Goal: Information Seeking & Learning: Find specific fact

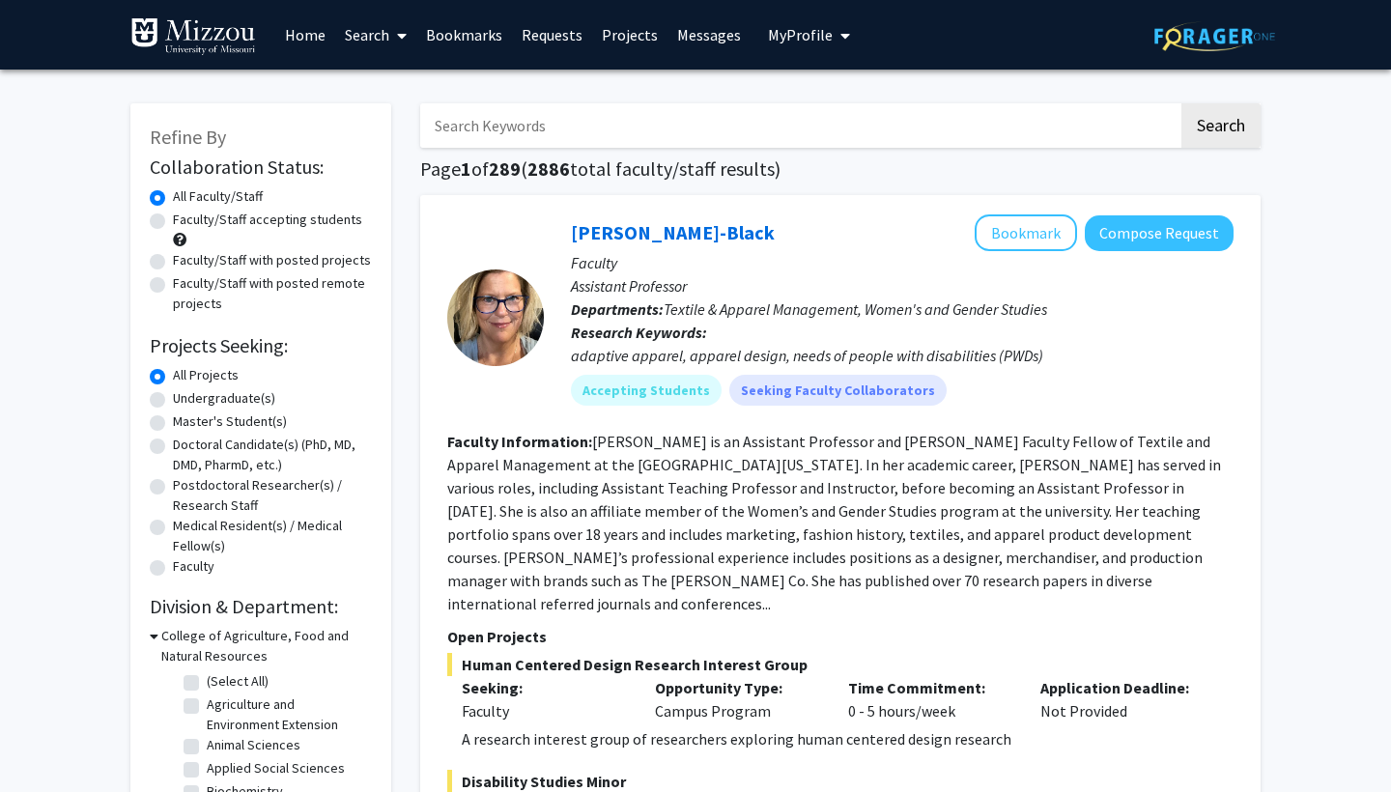
click at [832, 128] on input "Search Keywords" at bounding box center [799, 125] width 758 height 44
type input "d"
type input "[PERSON_NAME]"
click at [1220, 129] on button "Search" at bounding box center [1221, 125] width 79 height 44
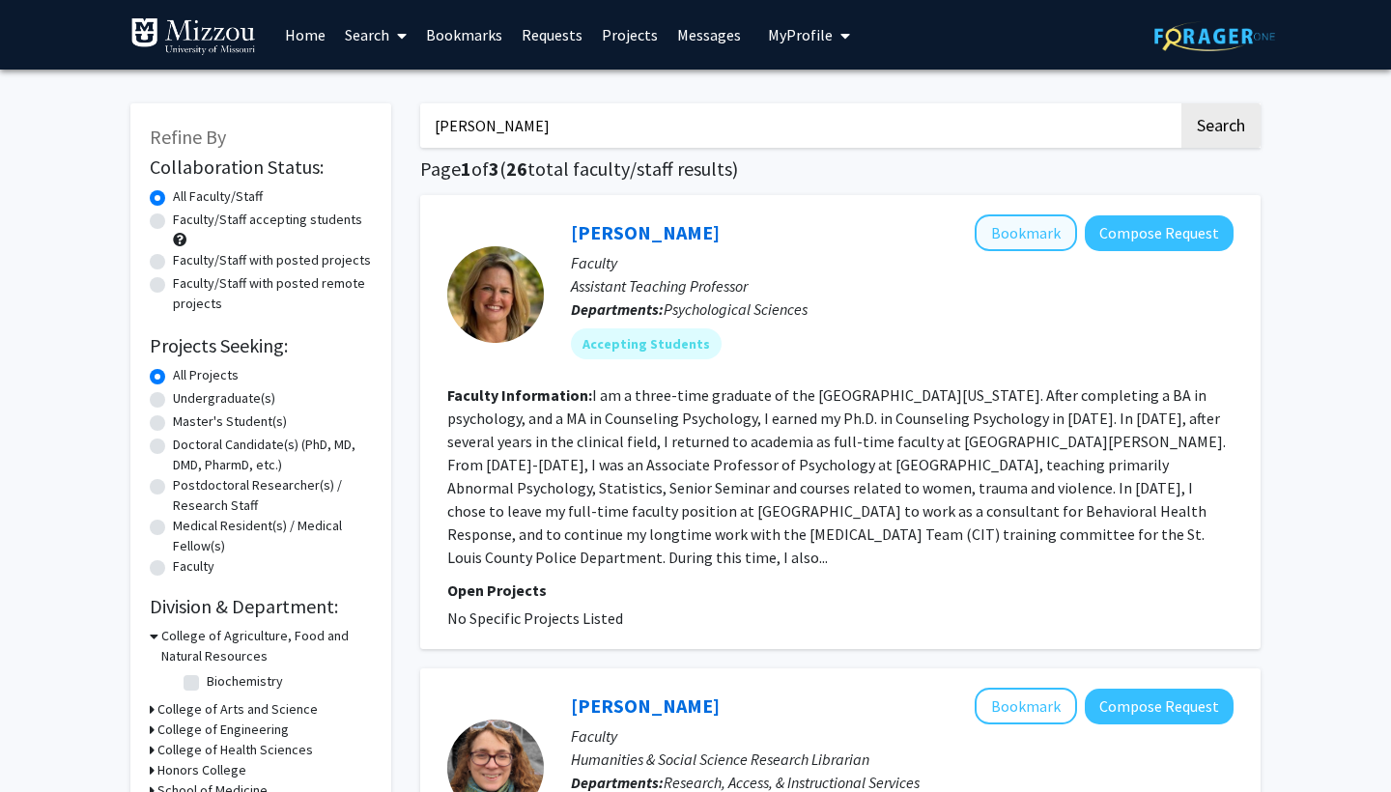
click at [1036, 237] on button "Bookmark" at bounding box center [1026, 232] width 102 height 37
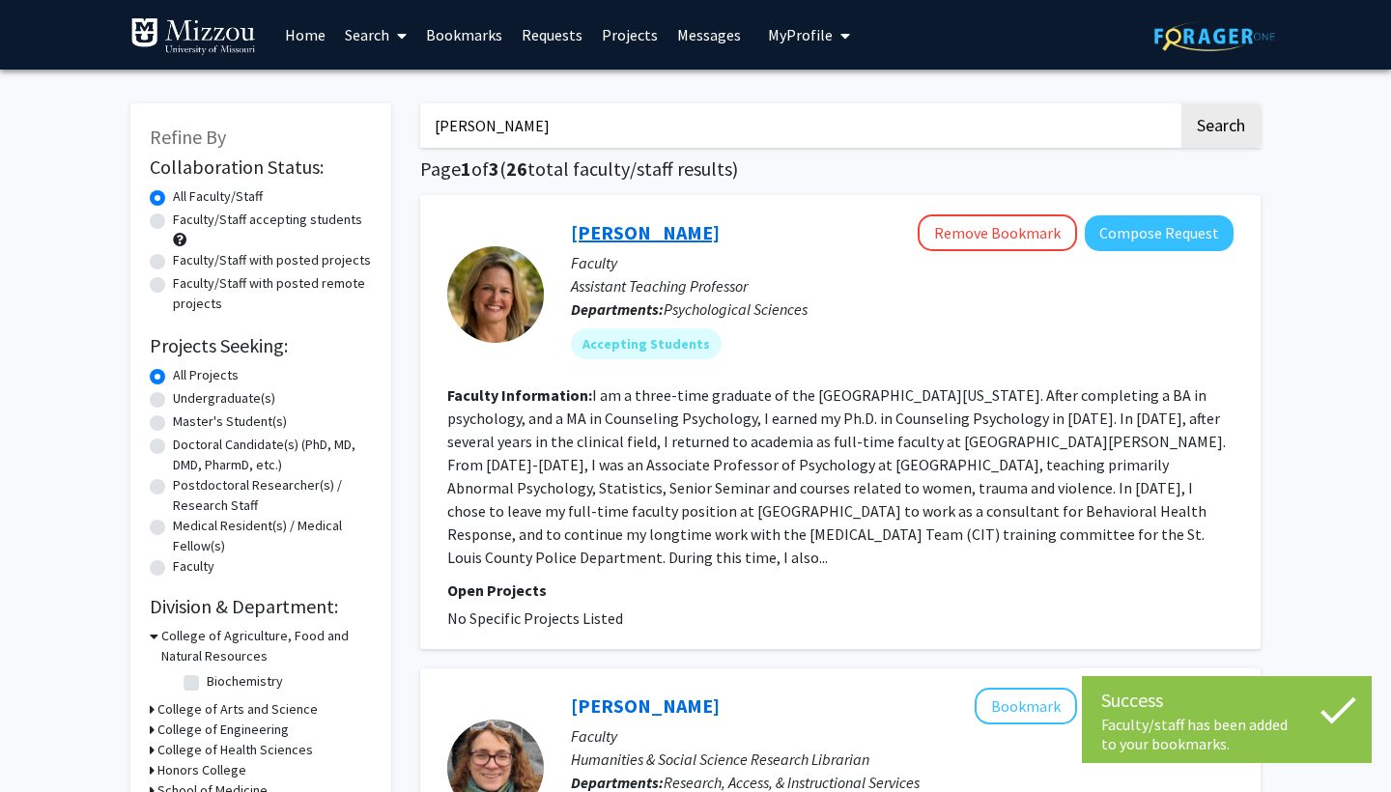
click at [664, 235] on link "[PERSON_NAME]" at bounding box center [645, 232] width 149 height 24
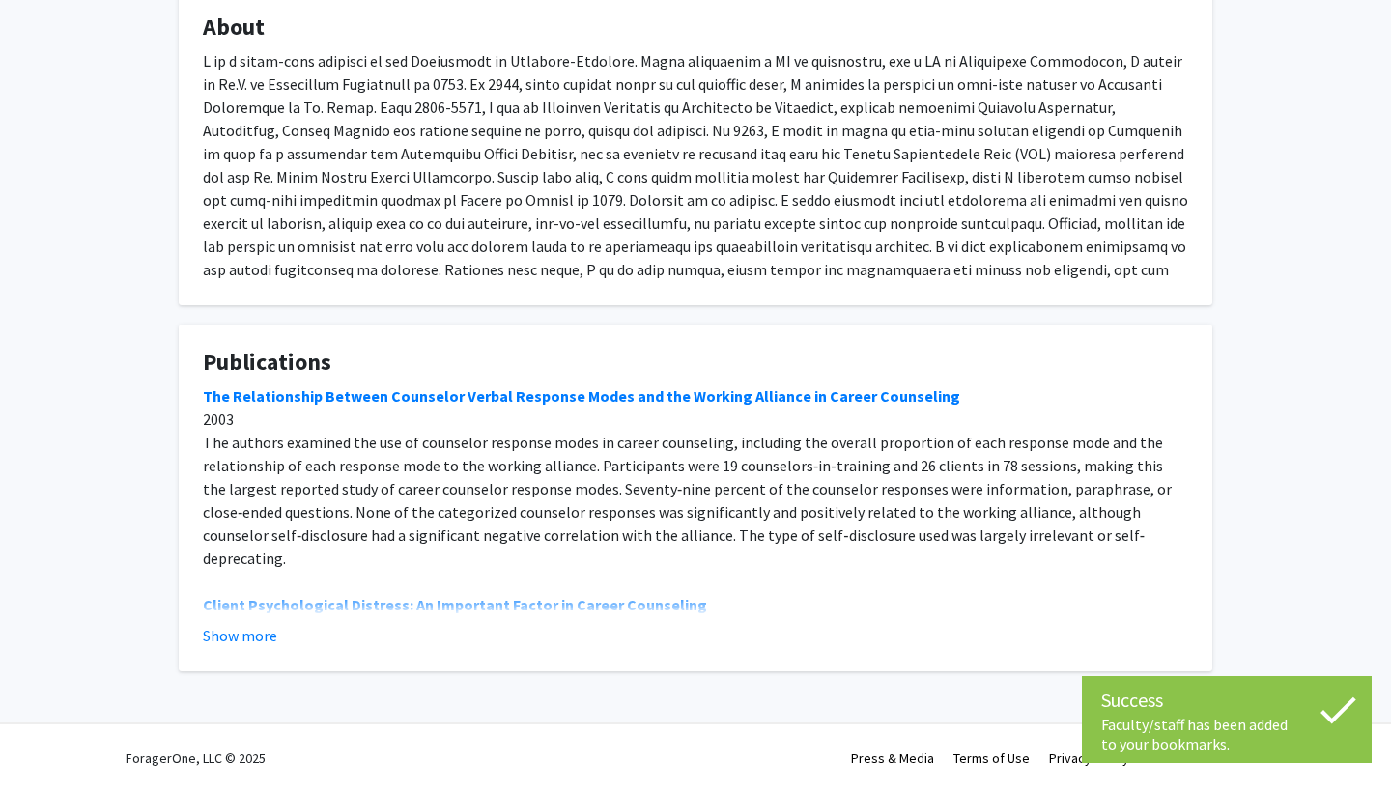
scroll to position [386, 0]
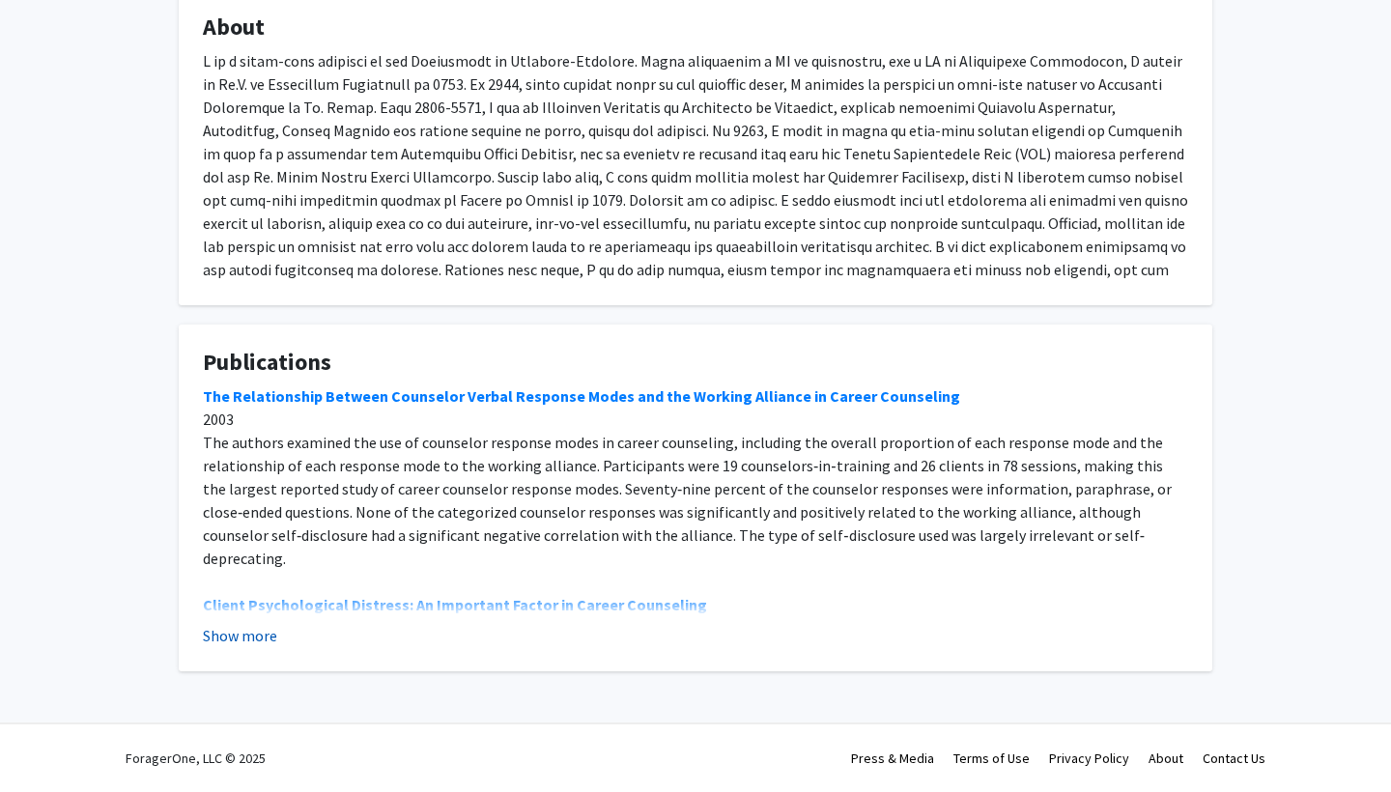
click at [245, 644] on button "Show more" at bounding box center [240, 635] width 74 height 23
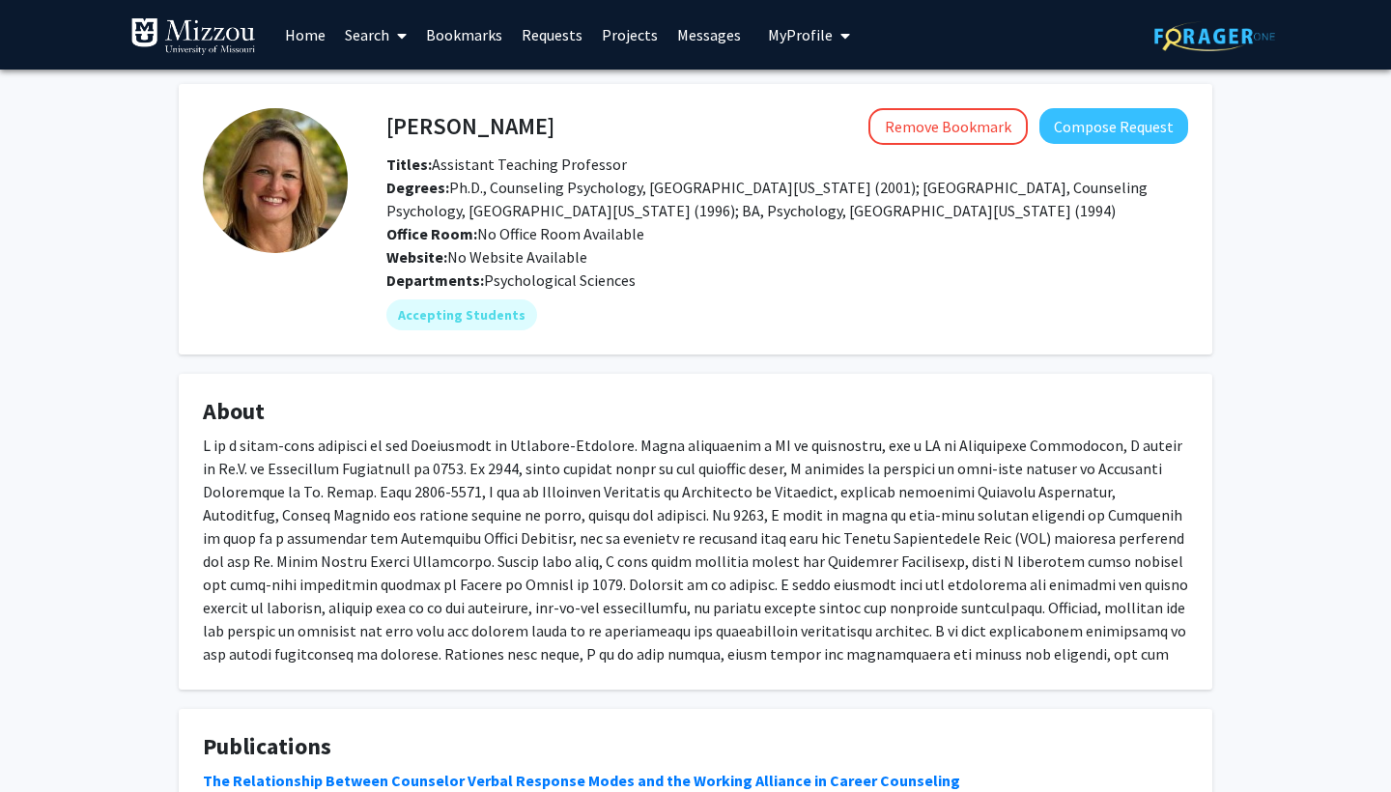
scroll to position [0, 0]
click at [391, 38] on span at bounding box center [397, 36] width 17 height 68
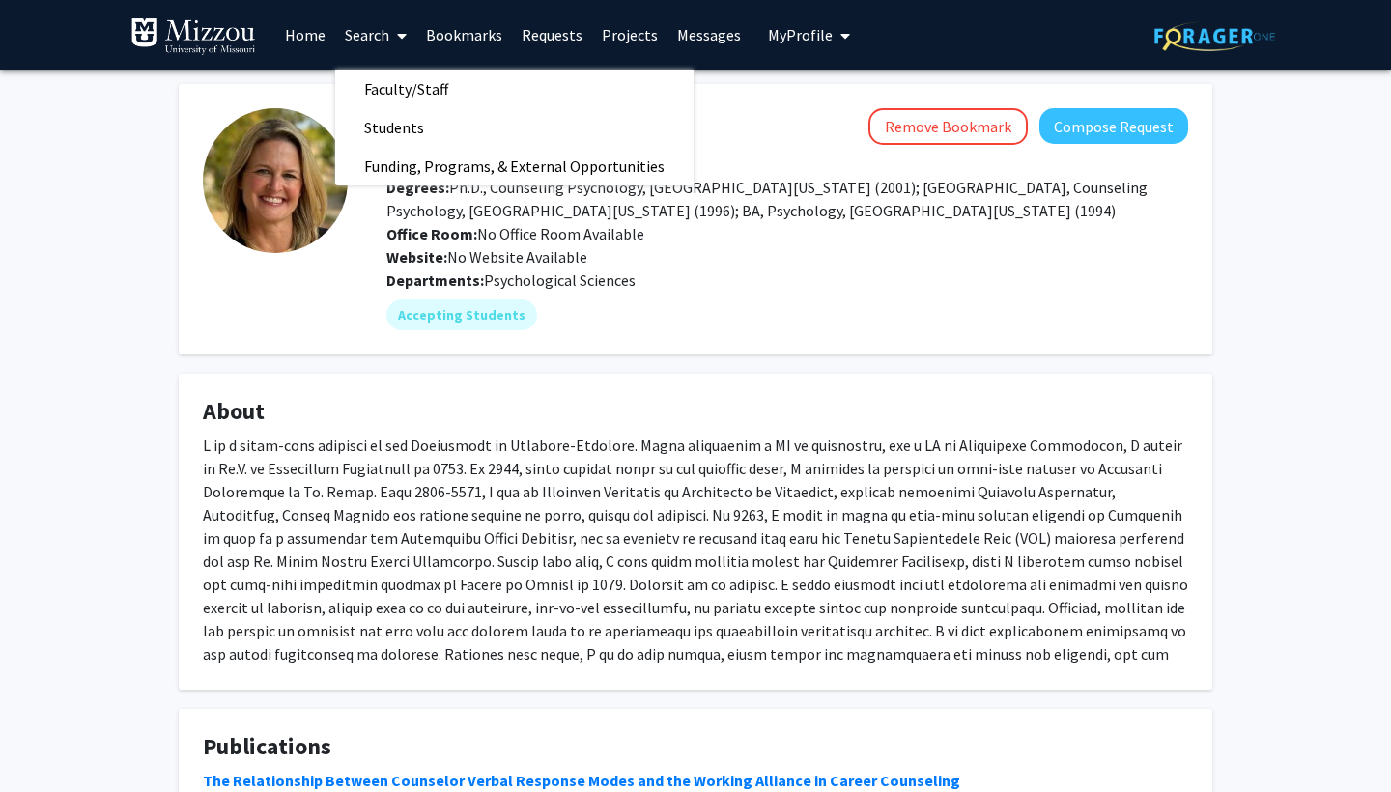
click at [391, 38] on span at bounding box center [397, 36] width 17 height 68
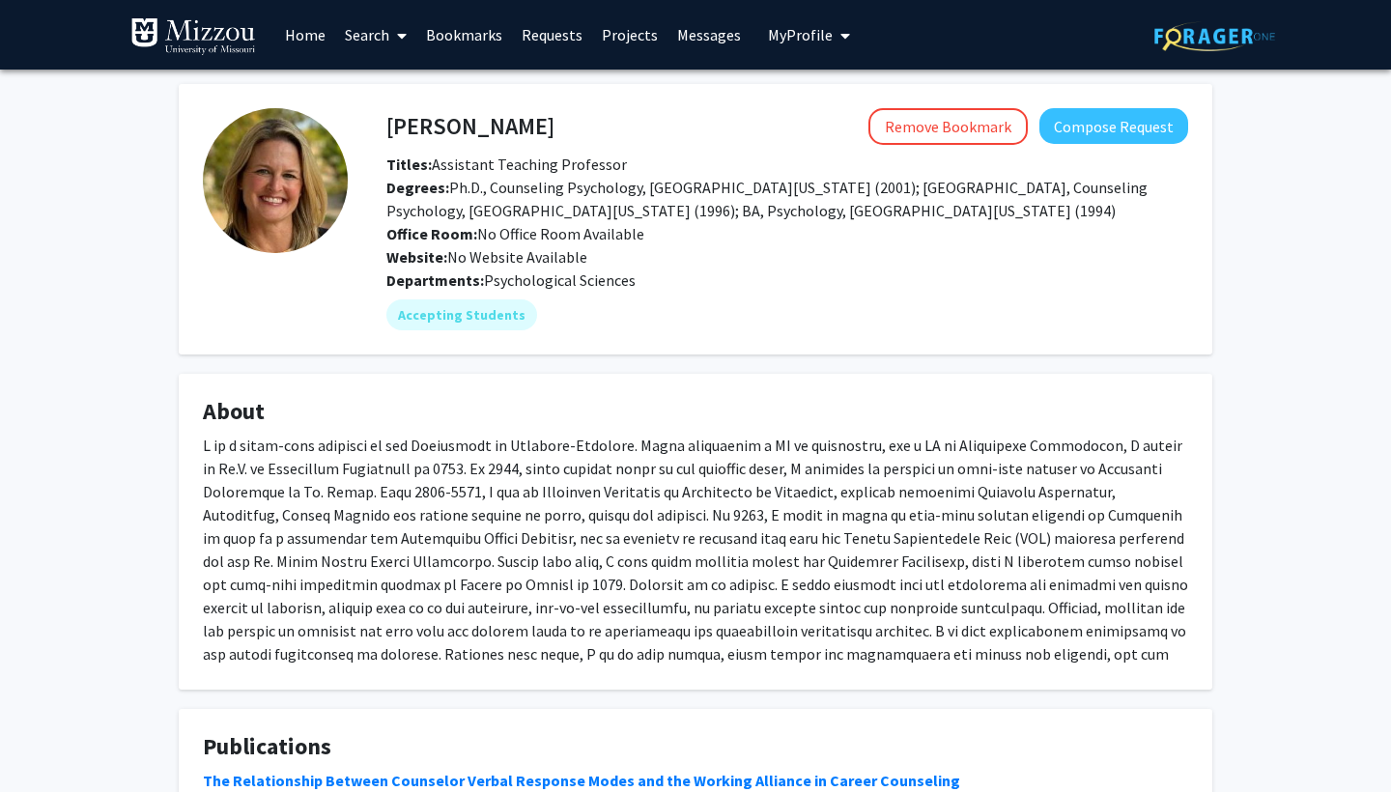
click at [391, 38] on span at bounding box center [397, 36] width 17 height 68
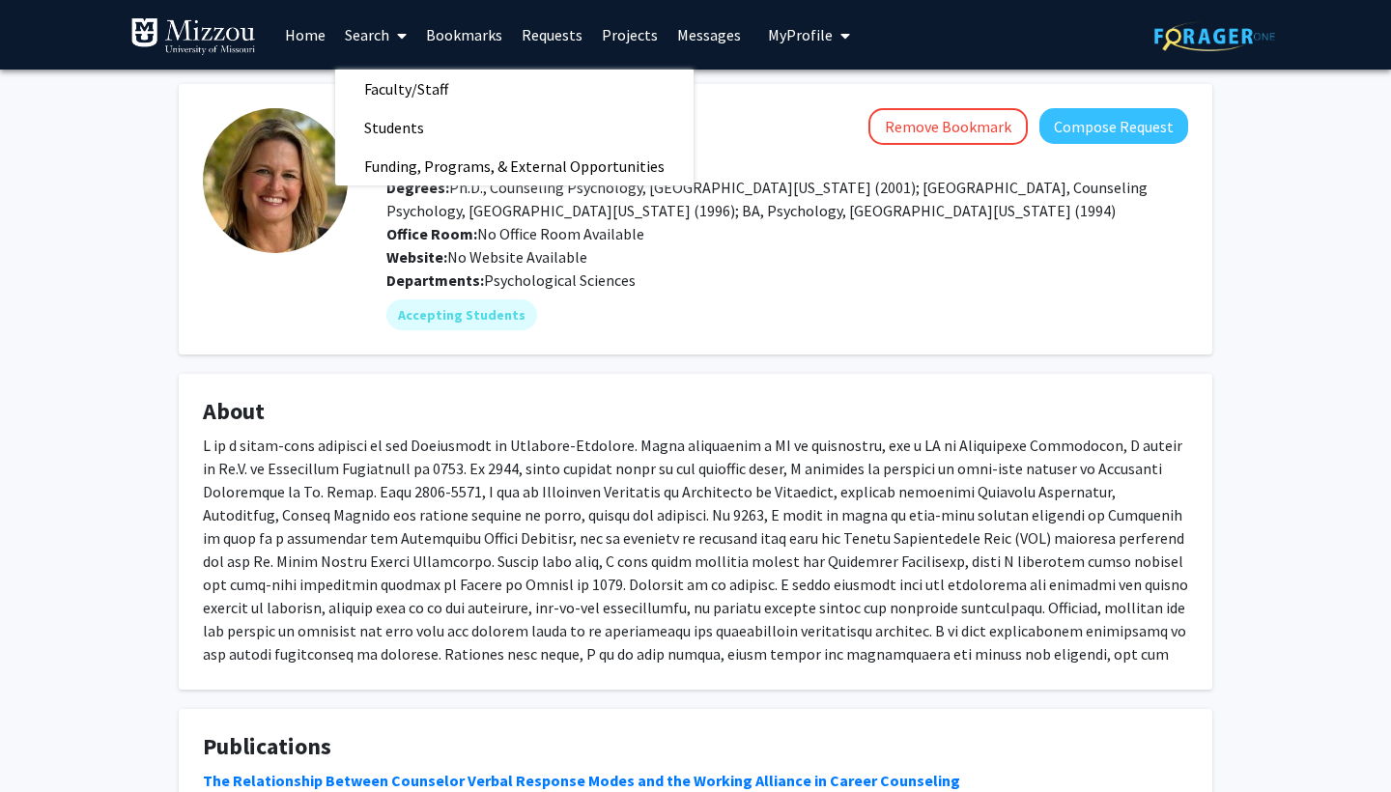
click at [391, 38] on span at bounding box center [397, 36] width 17 height 68
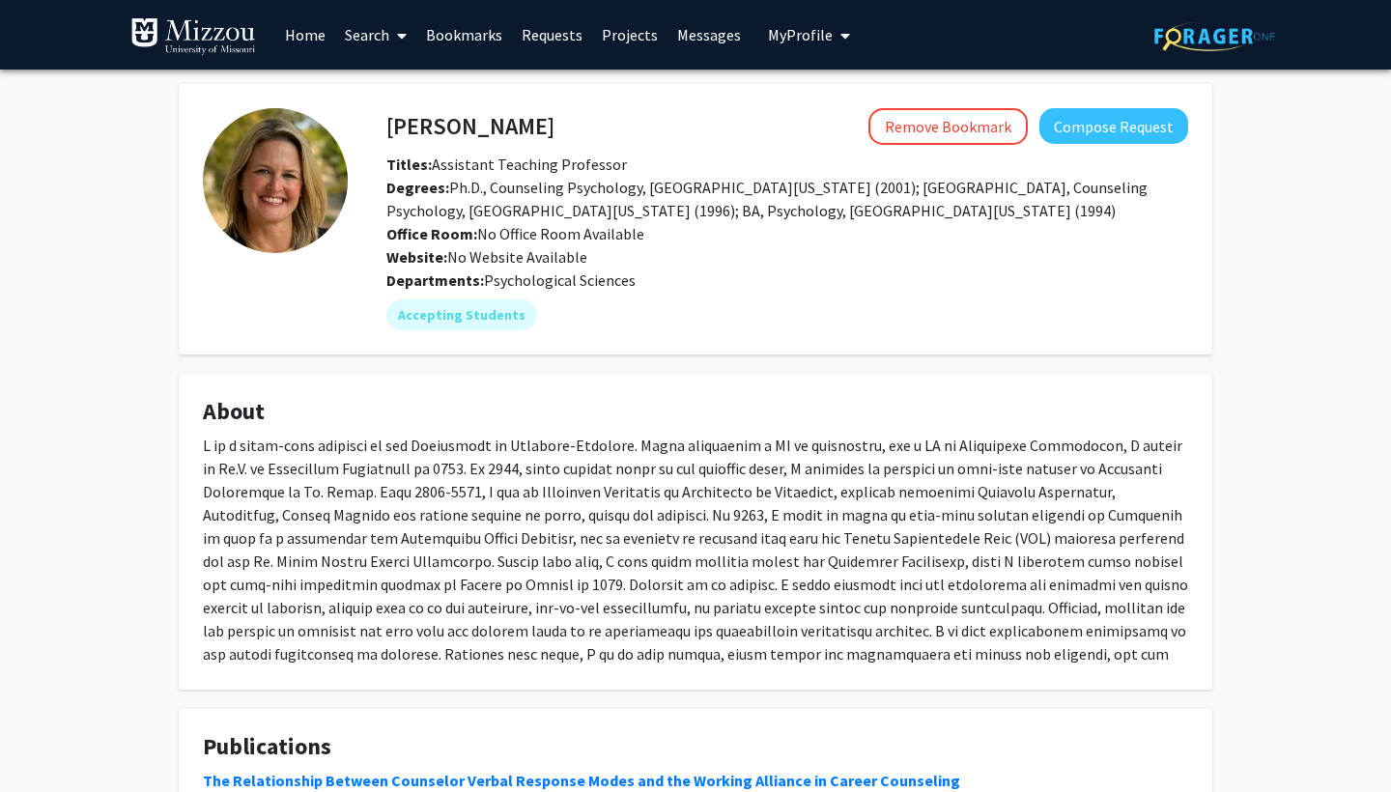
click at [392, 38] on span at bounding box center [397, 36] width 17 height 68
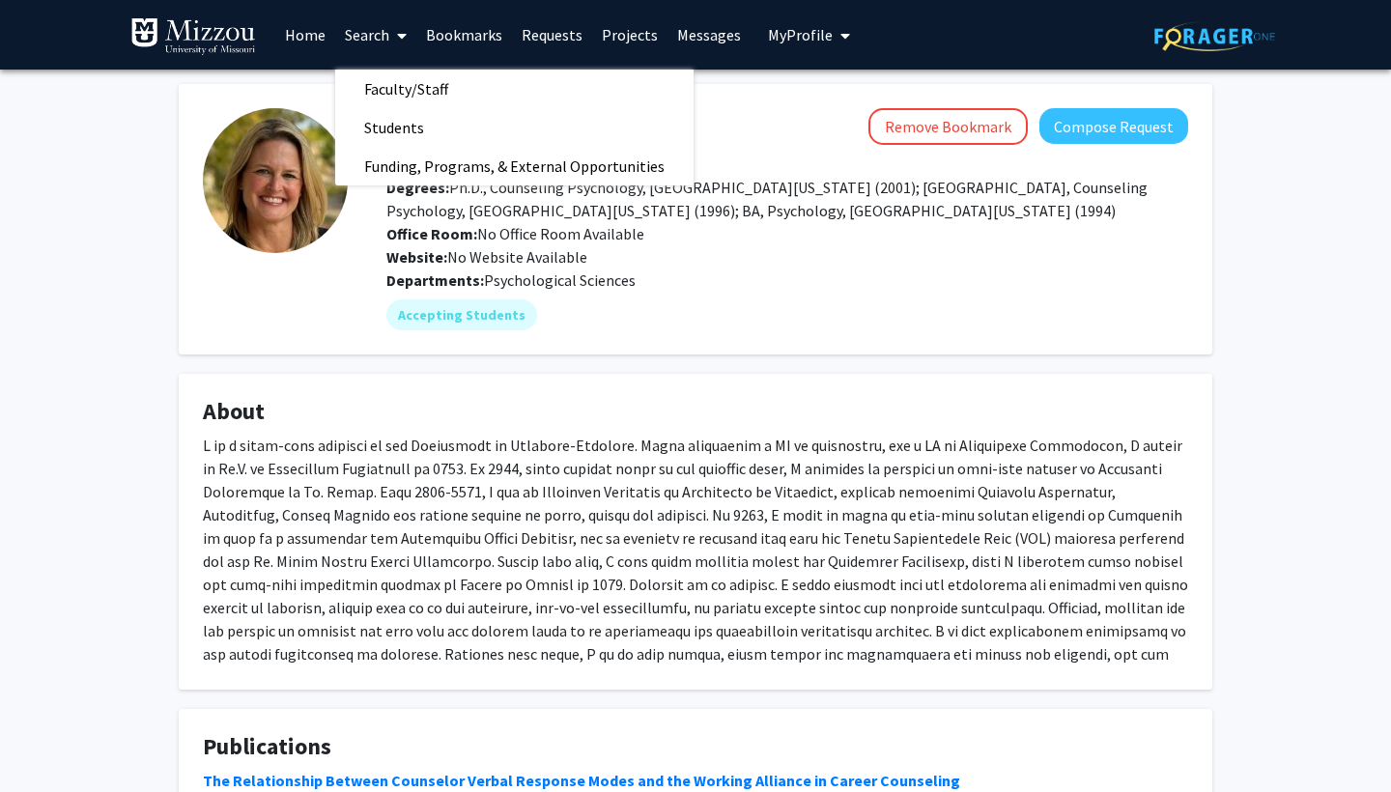
click at [392, 38] on span at bounding box center [397, 36] width 17 height 68
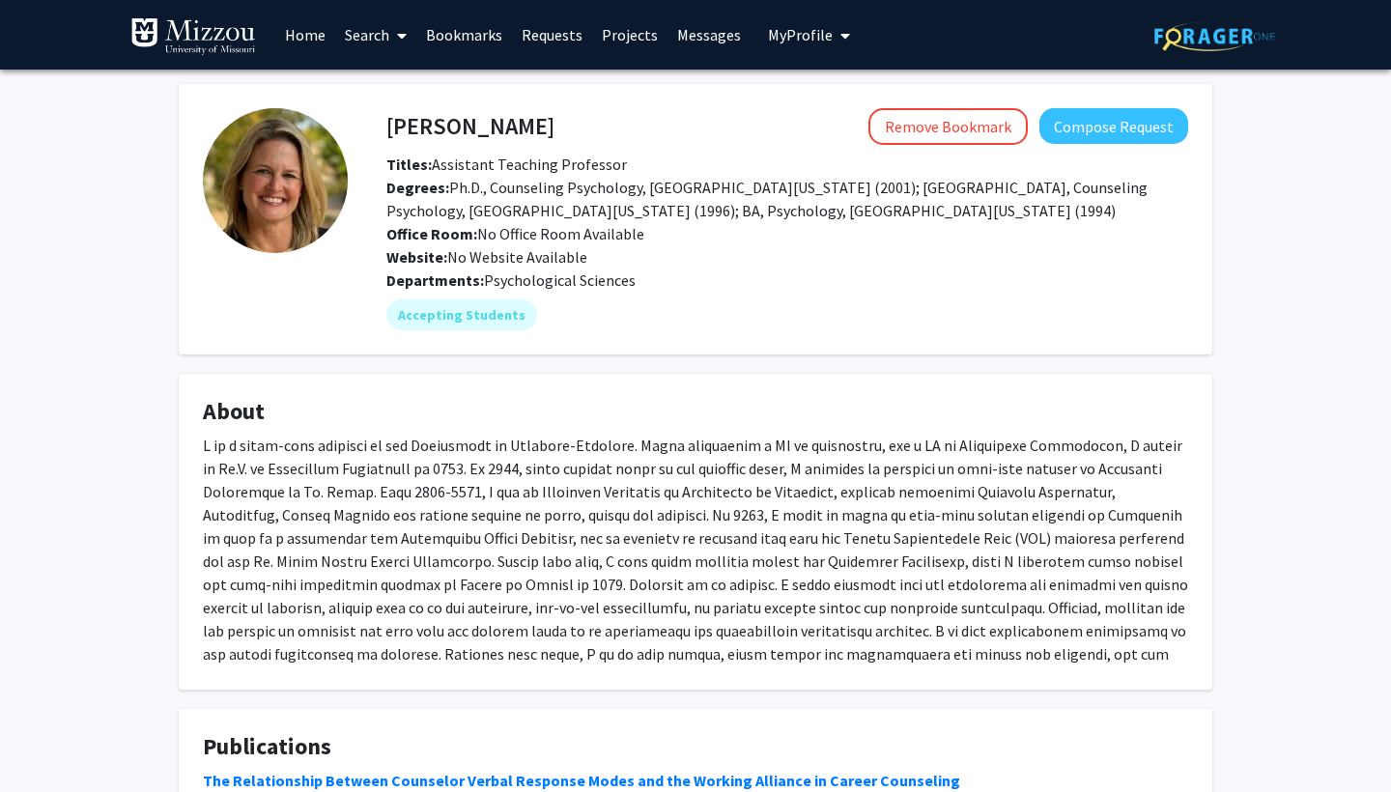
click at [392, 38] on span at bounding box center [397, 36] width 17 height 68
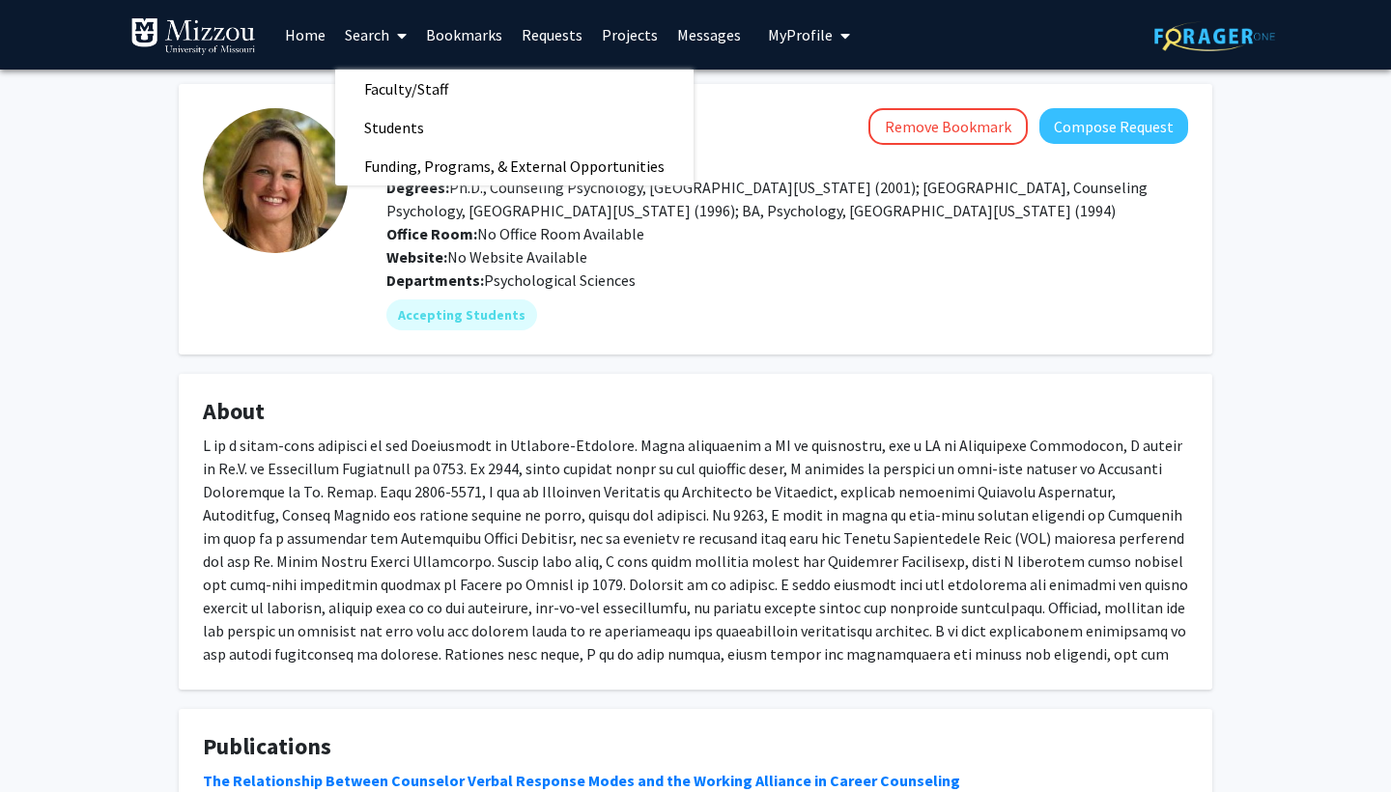
click at [393, 38] on span at bounding box center [397, 36] width 17 height 68
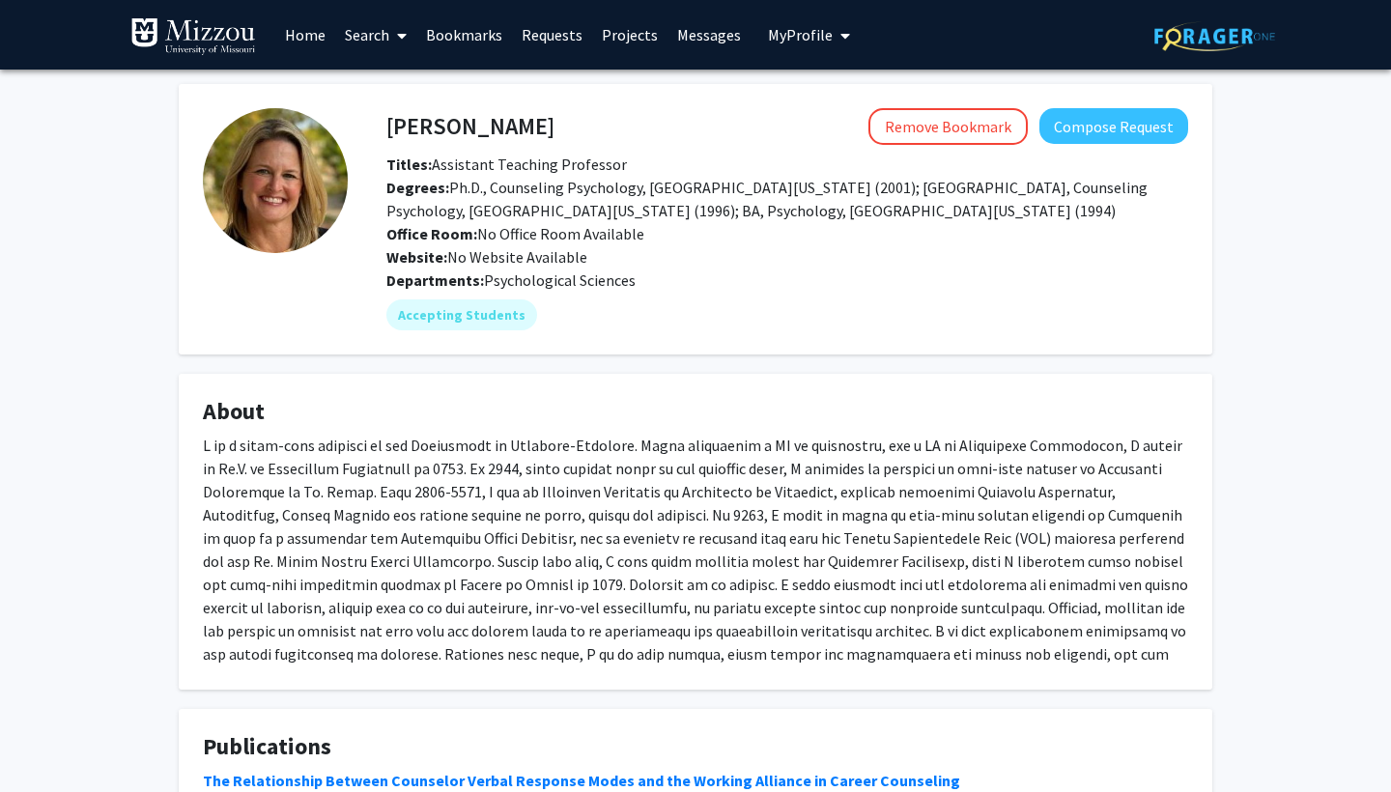
click at [394, 43] on span at bounding box center [397, 36] width 17 height 68
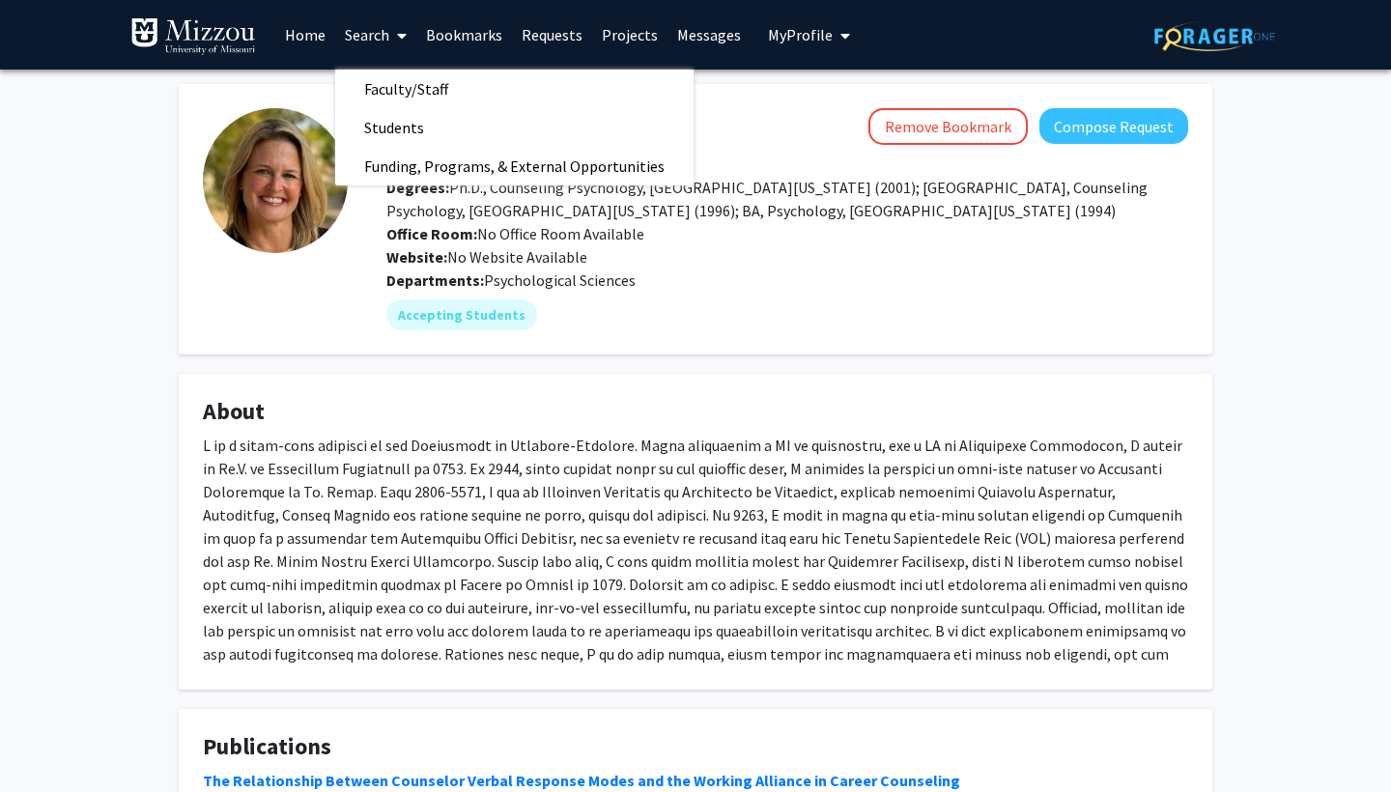
click at [394, 43] on span at bounding box center [397, 36] width 17 height 68
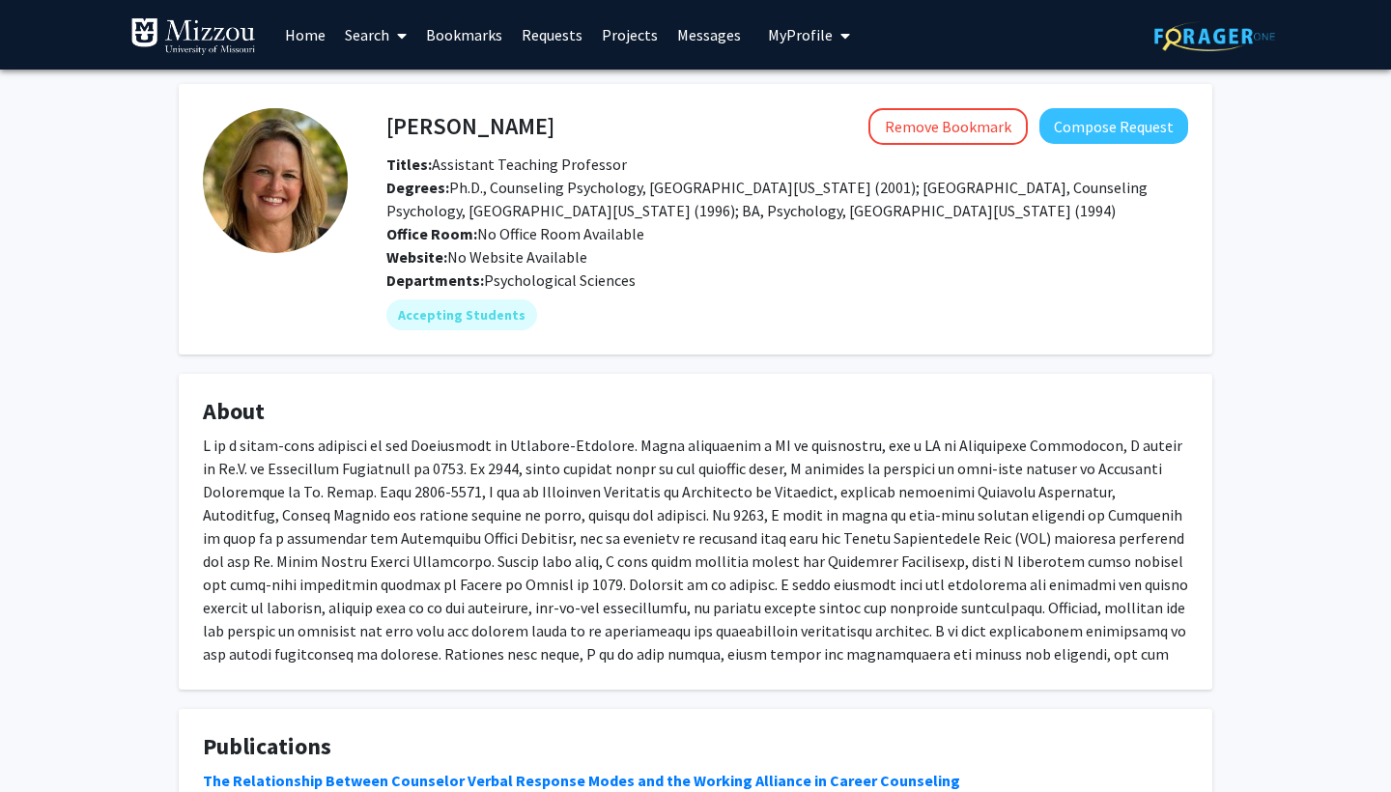
click at [394, 40] on span at bounding box center [397, 36] width 17 height 68
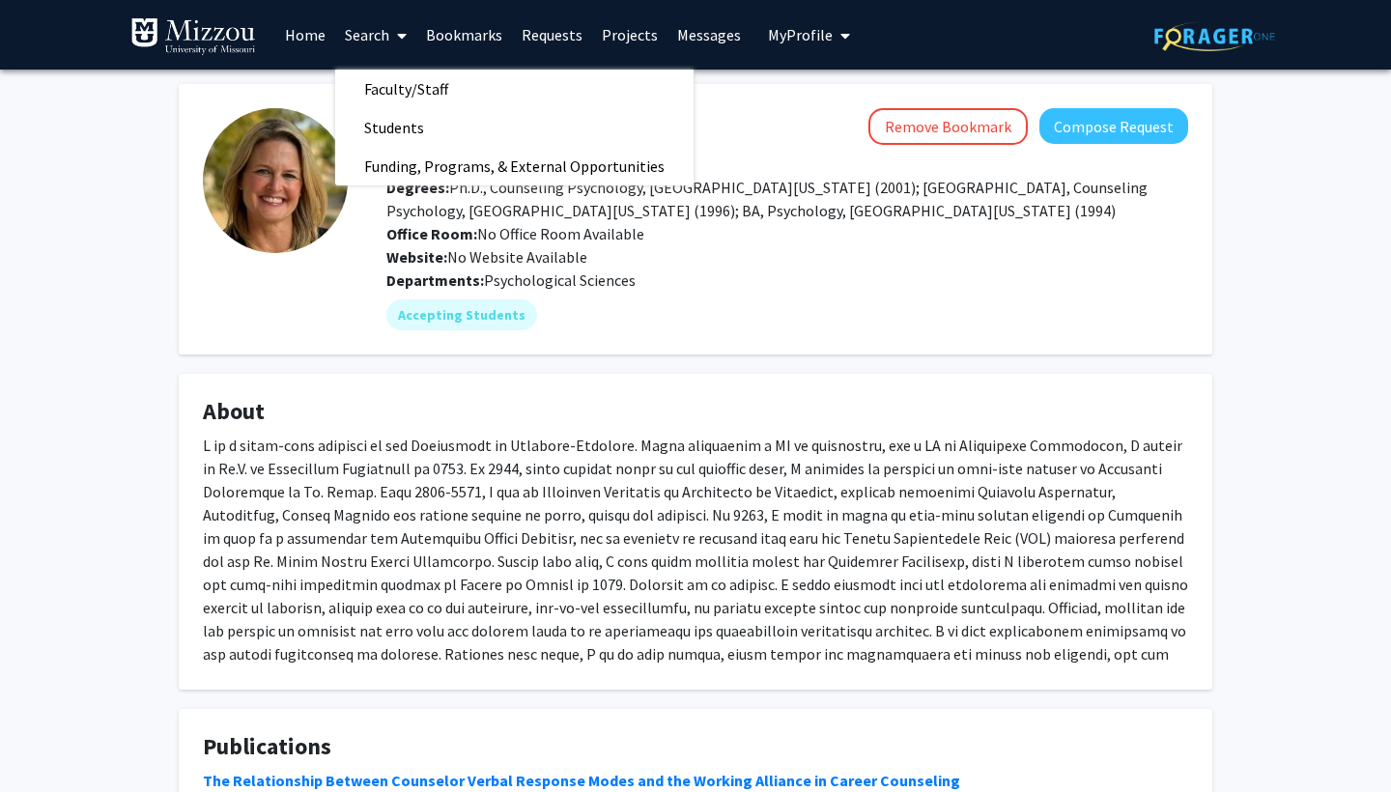
click at [394, 40] on span at bounding box center [397, 36] width 17 height 68
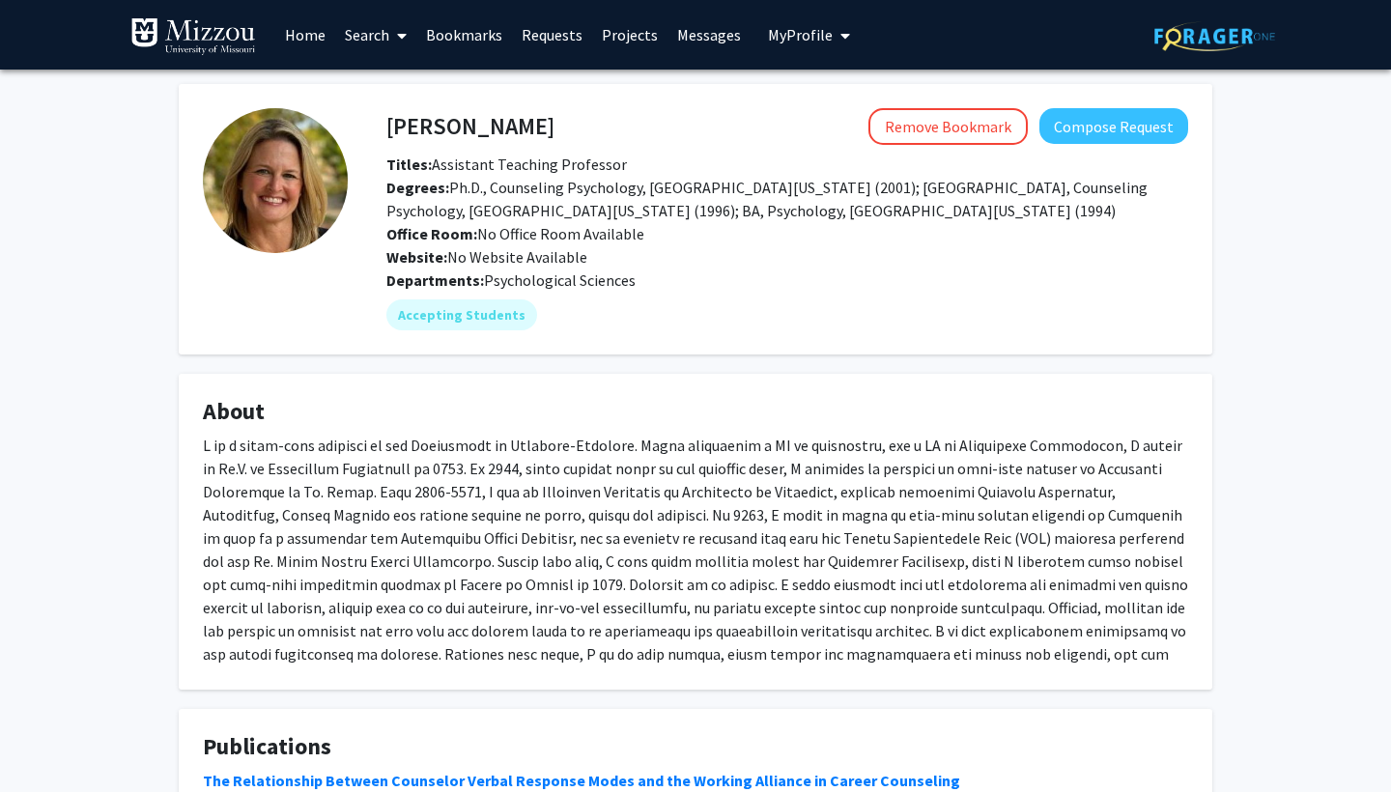
click at [394, 40] on span at bounding box center [397, 36] width 17 height 68
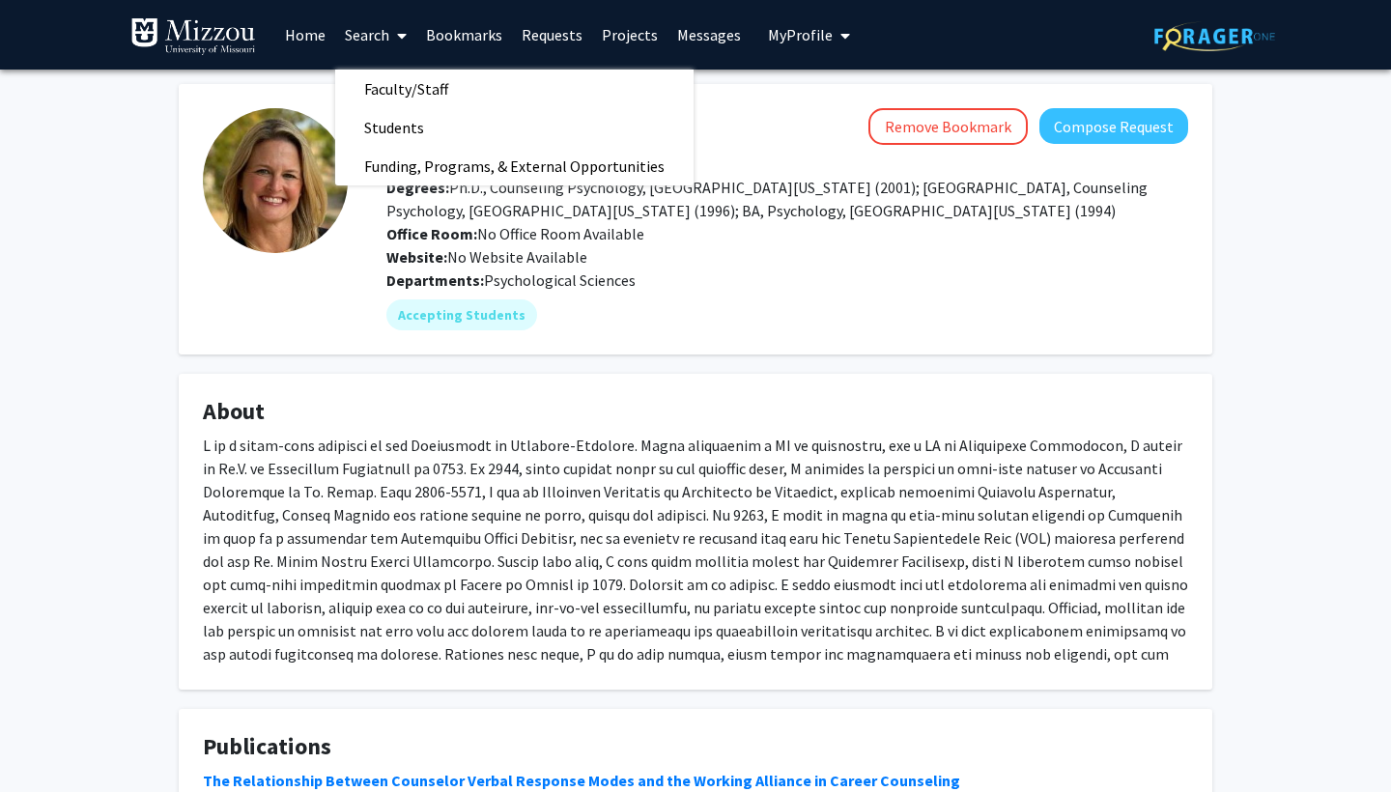
click at [394, 40] on span at bounding box center [397, 36] width 17 height 68
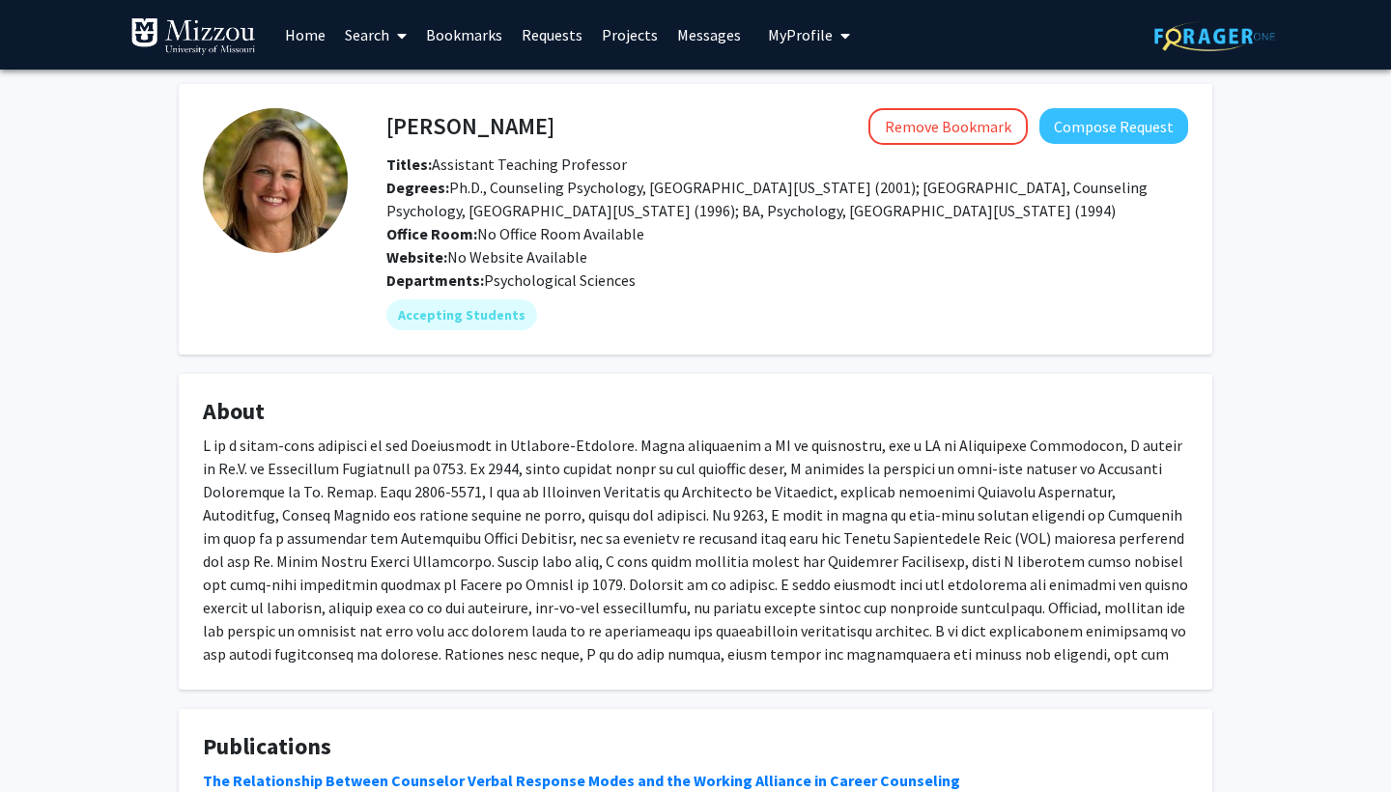
click at [394, 40] on span at bounding box center [397, 36] width 17 height 68
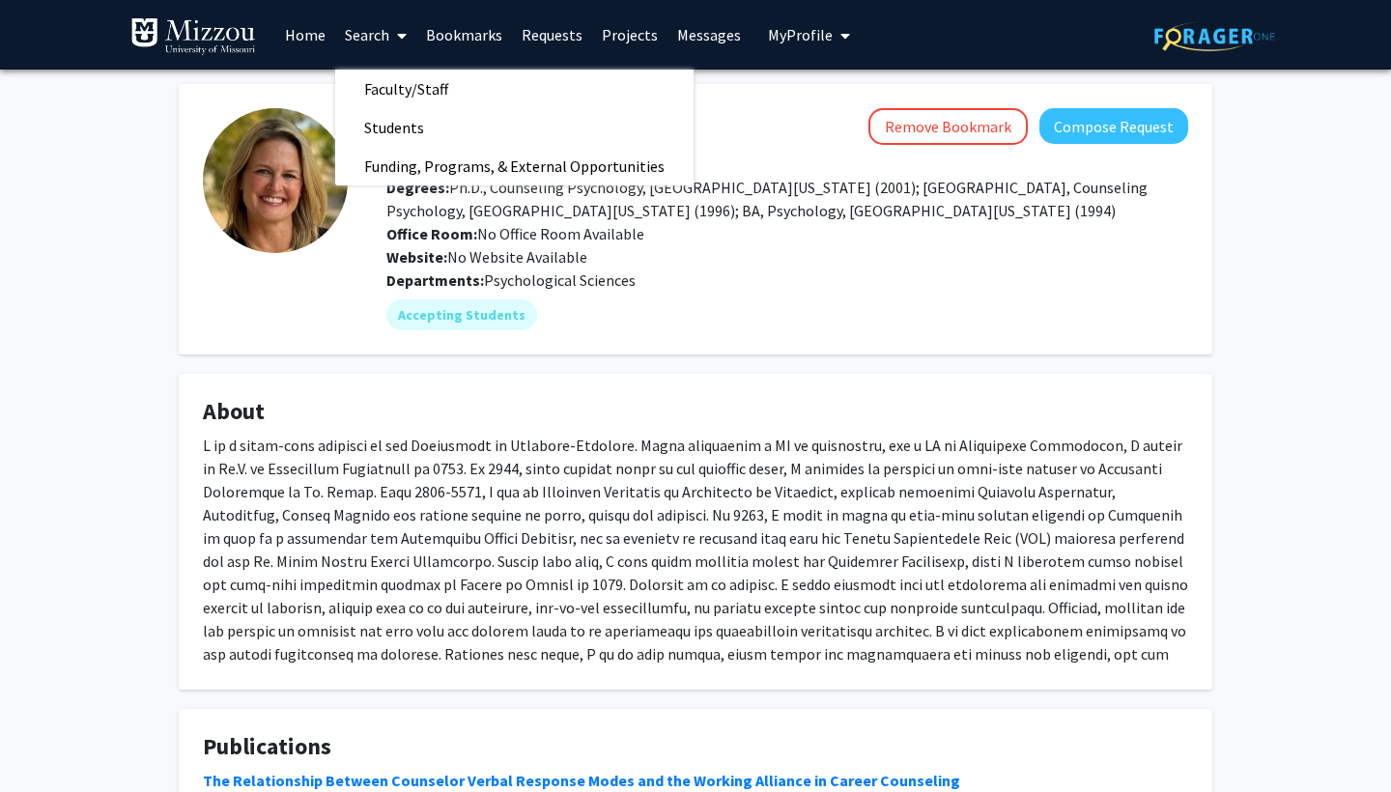
click at [394, 40] on span at bounding box center [397, 36] width 17 height 68
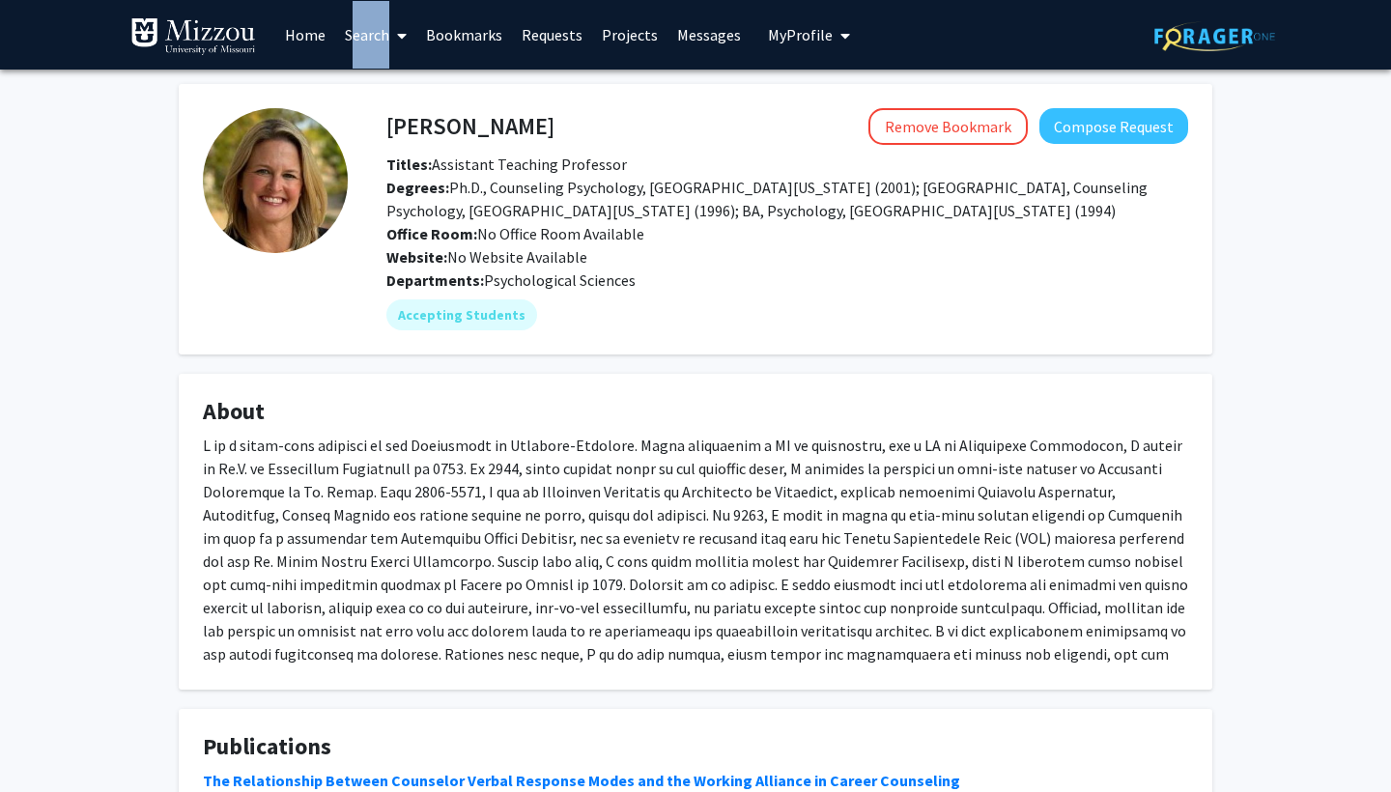
click at [394, 40] on span at bounding box center [397, 36] width 17 height 68
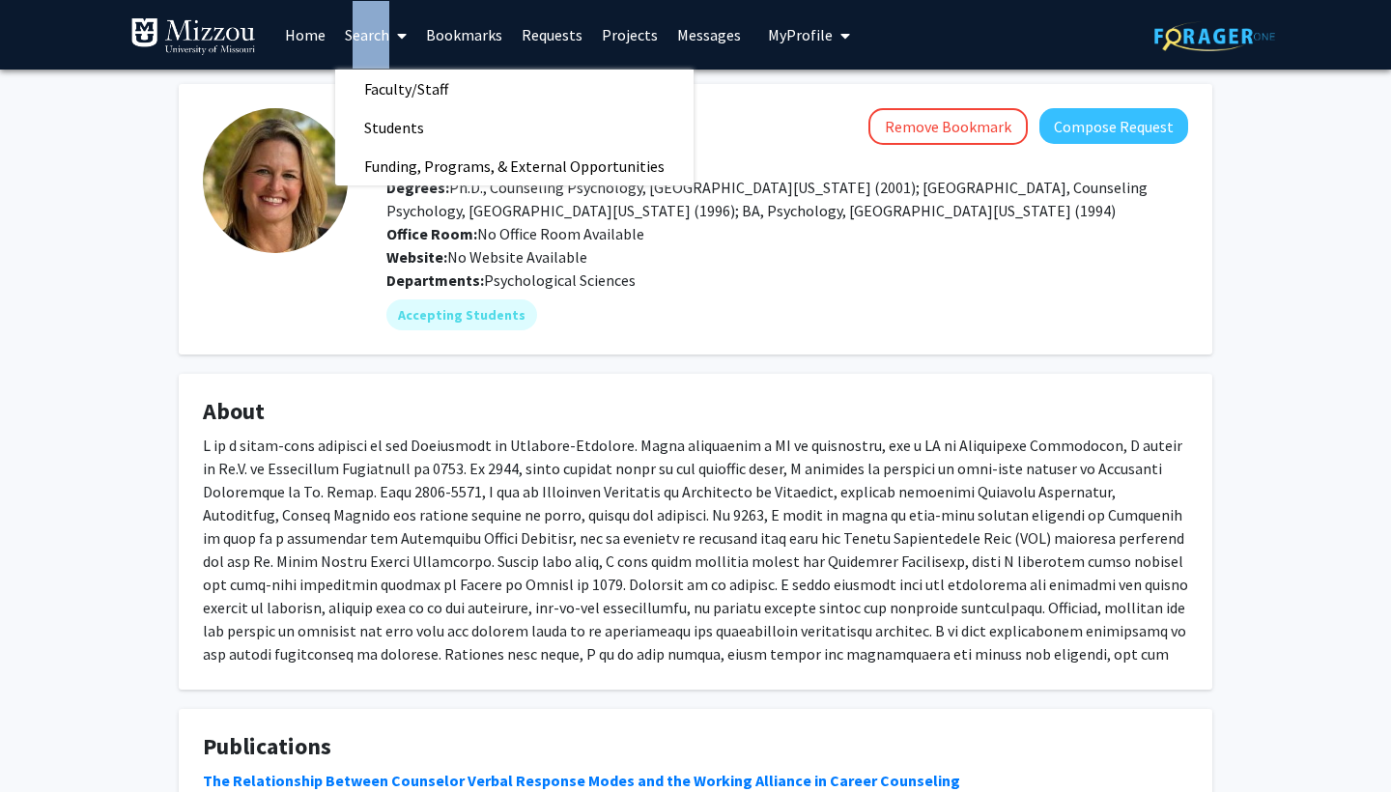
click at [394, 40] on span at bounding box center [397, 36] width 17 height 68
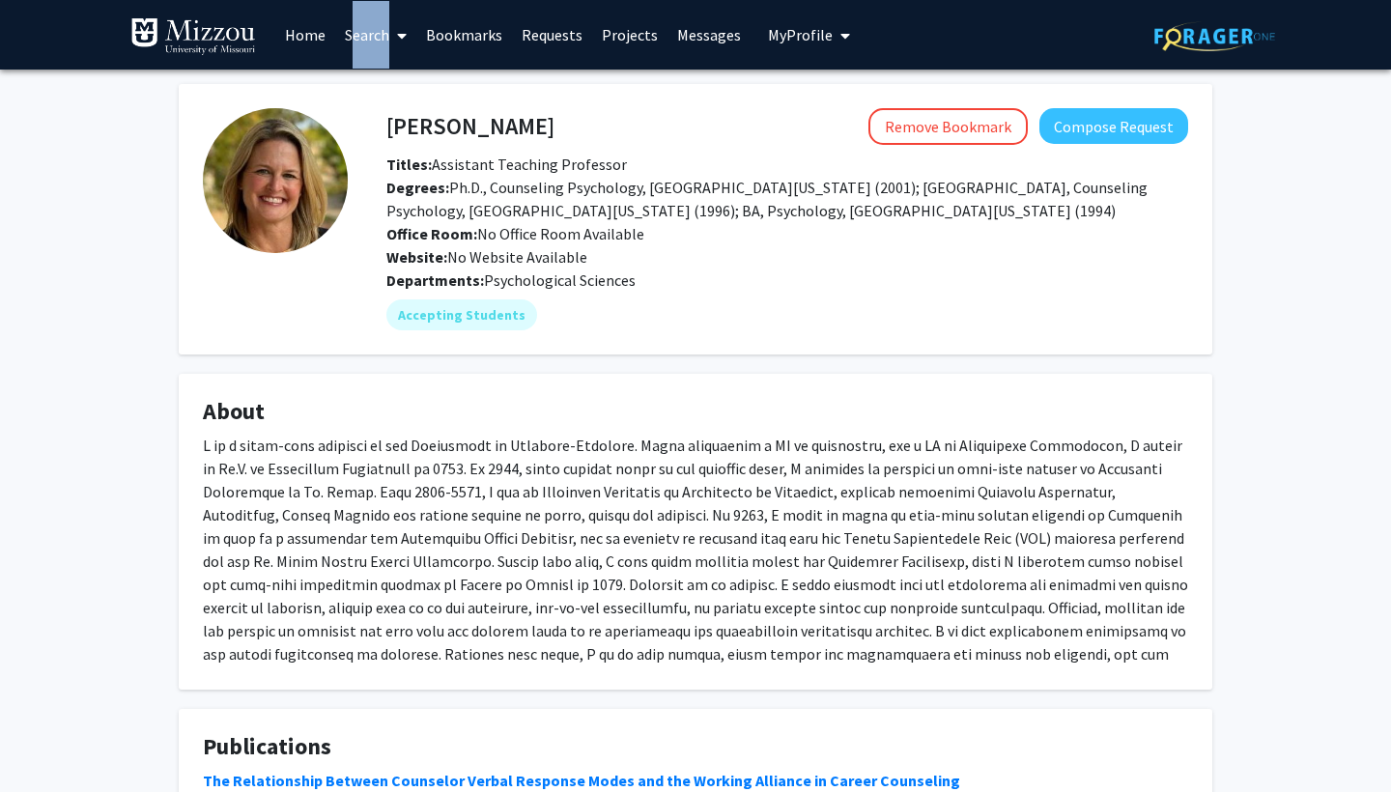
click at [394, 40] on span at bounding box center [397, 36] width 17 height 68
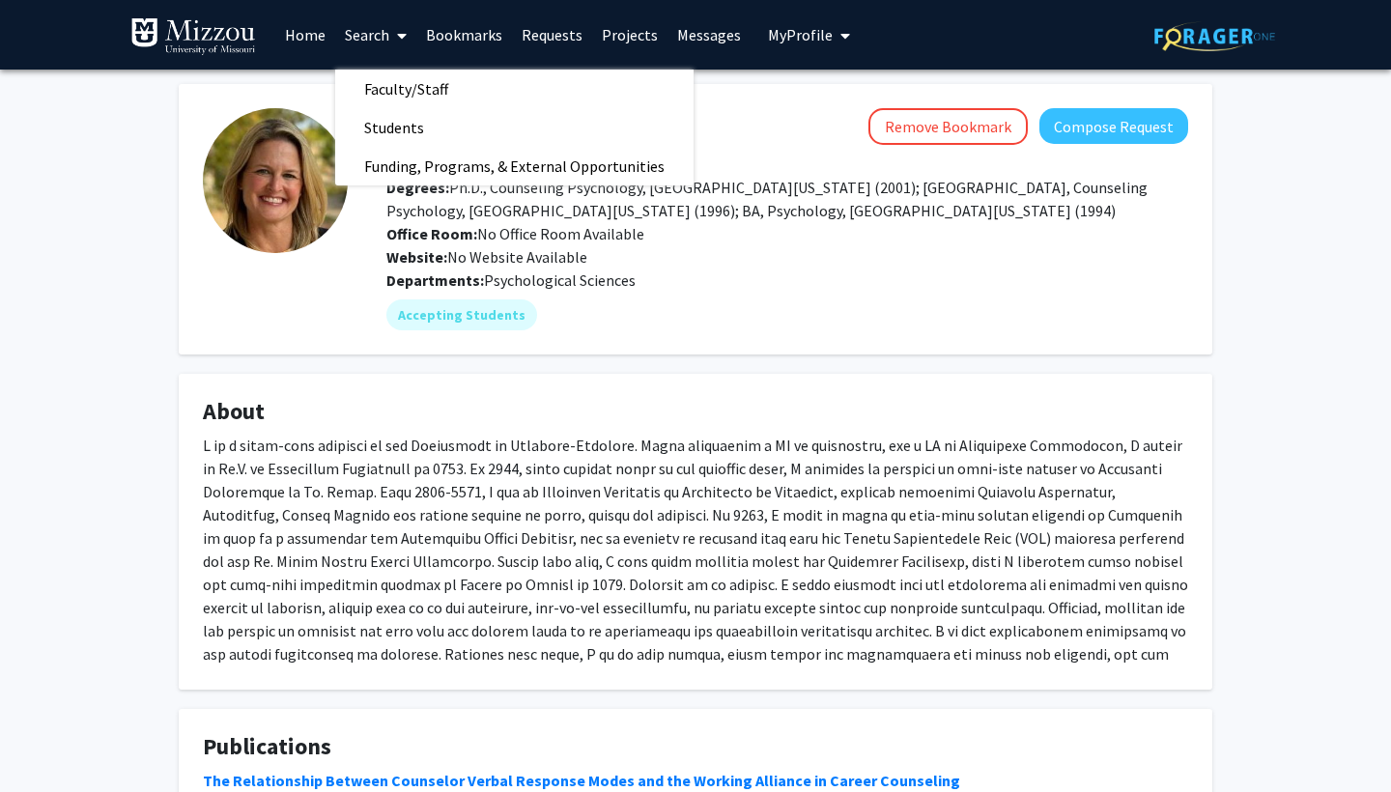
click at [396, 41] on span at bounding box center [397, 36] width 17 height 68
